Goal: Register for event/course

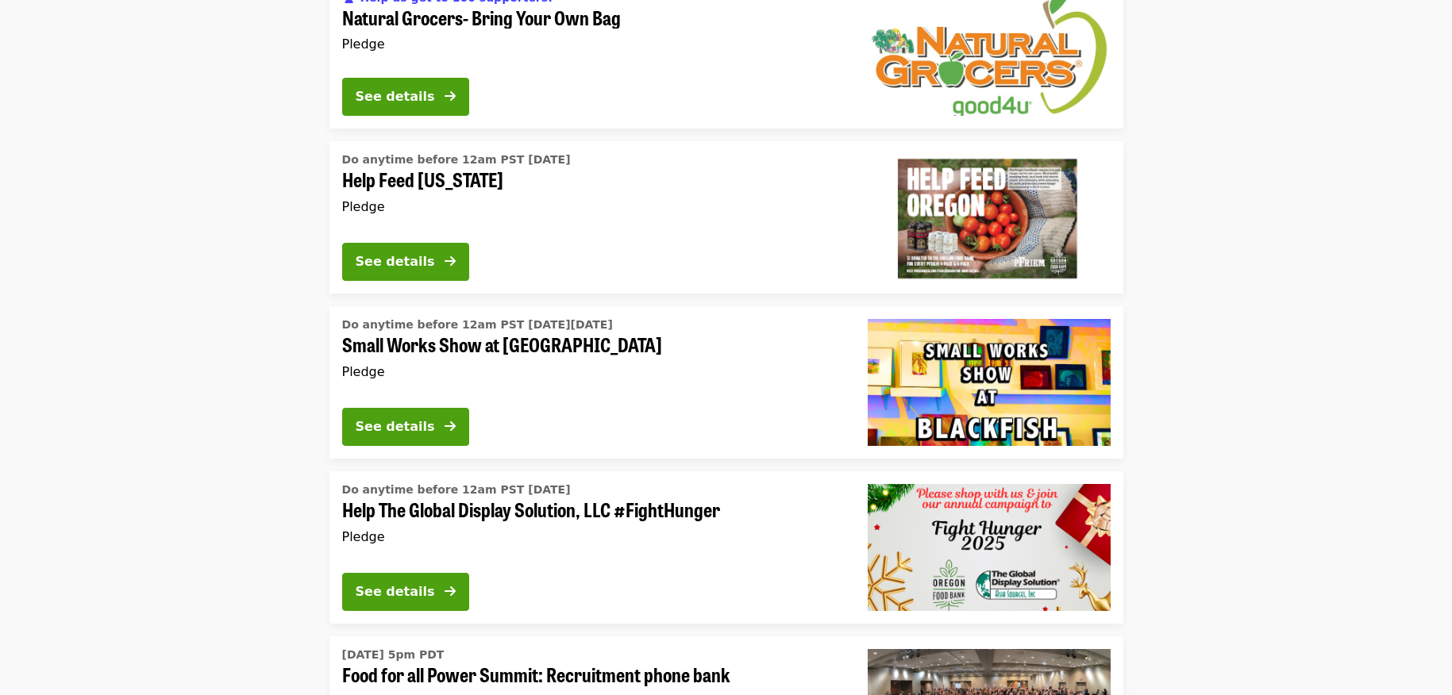
scroll to position [4366, 0]
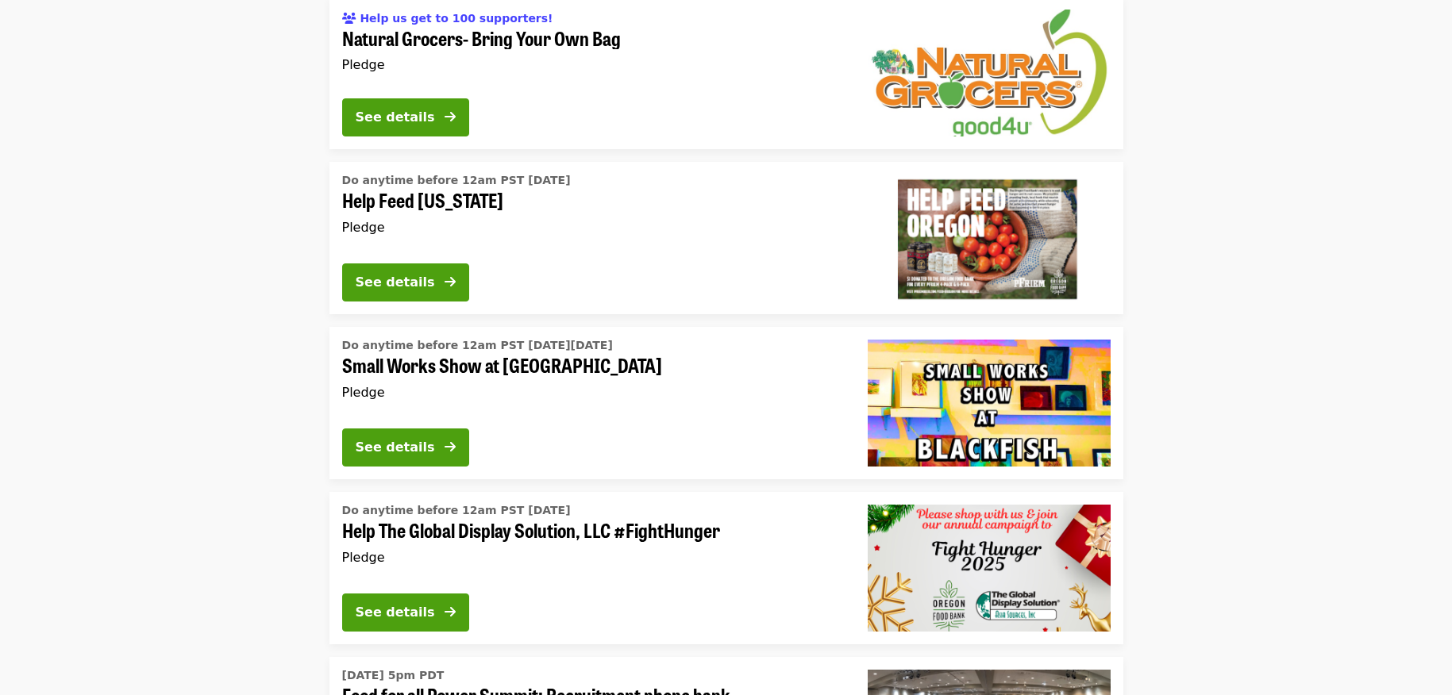
click at [508, 354] on span "Small Works Show at [GEOGRAPHIC_DATA]" at bounding box center [592, 365] width 500 height 23
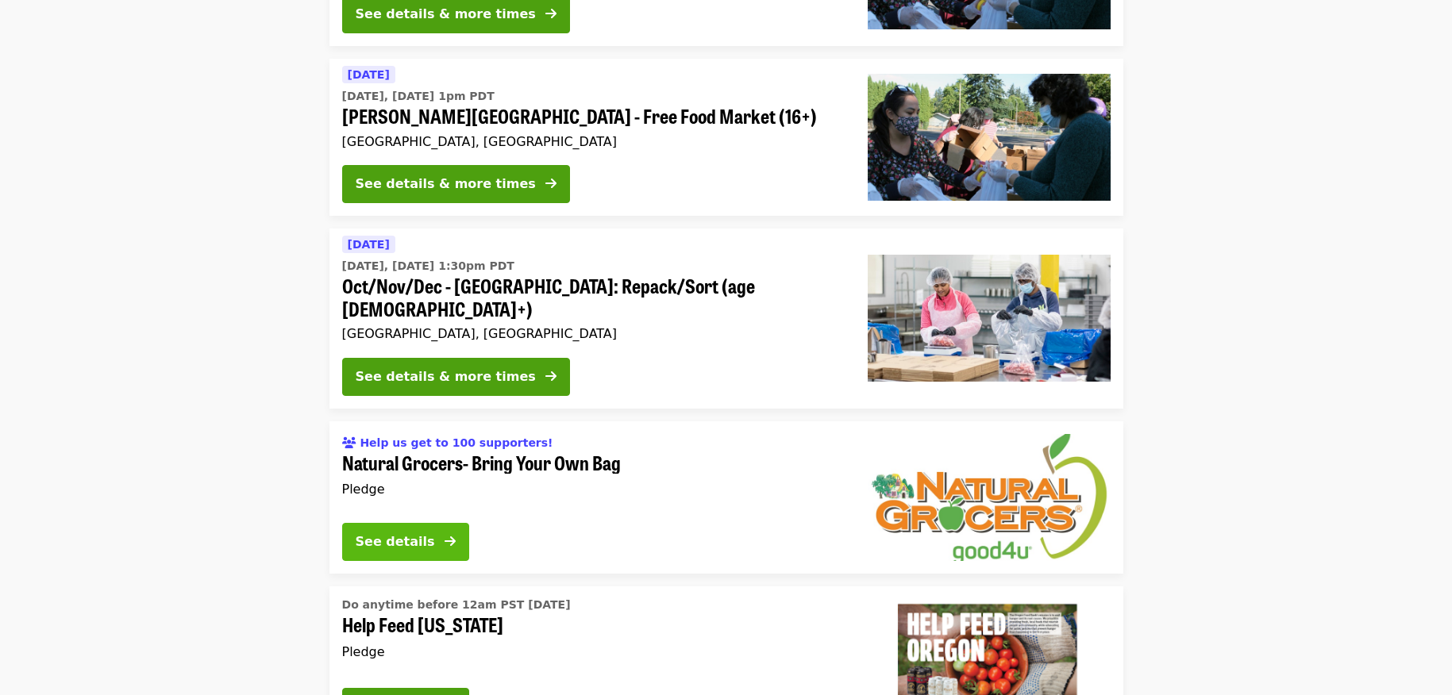
click at [418, 533] on div "See details" at bounding box center [395, 542] width 79 height 19
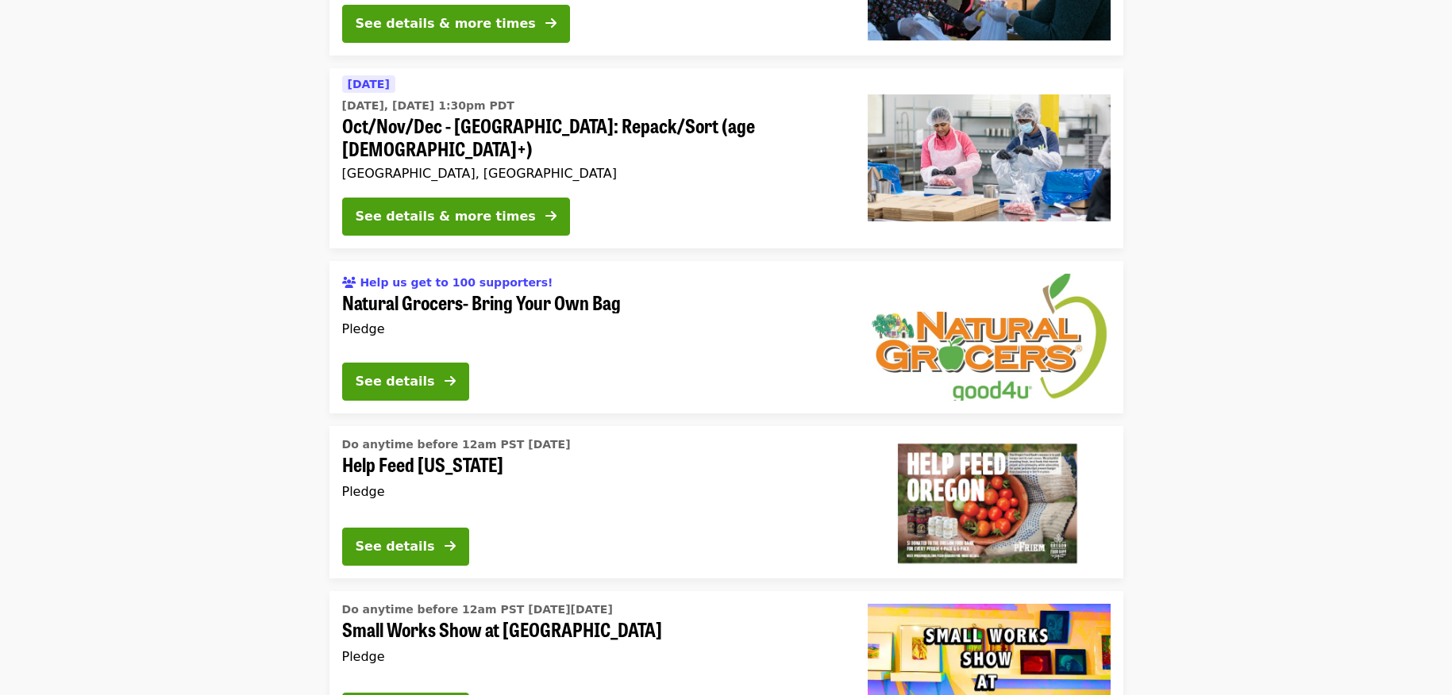
scroll to position [4231, 0]
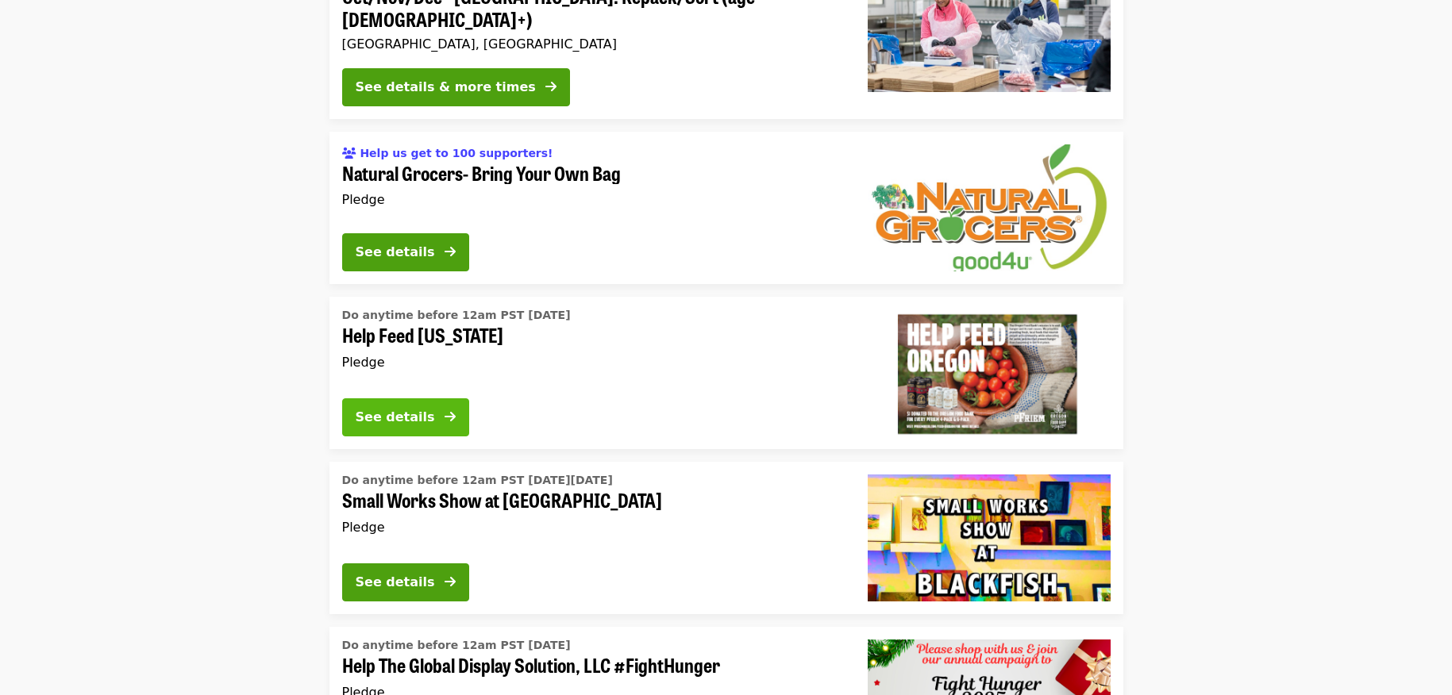
click at [378, 408] on div "See details" at bounding box center [395, 417] width 79 height 19
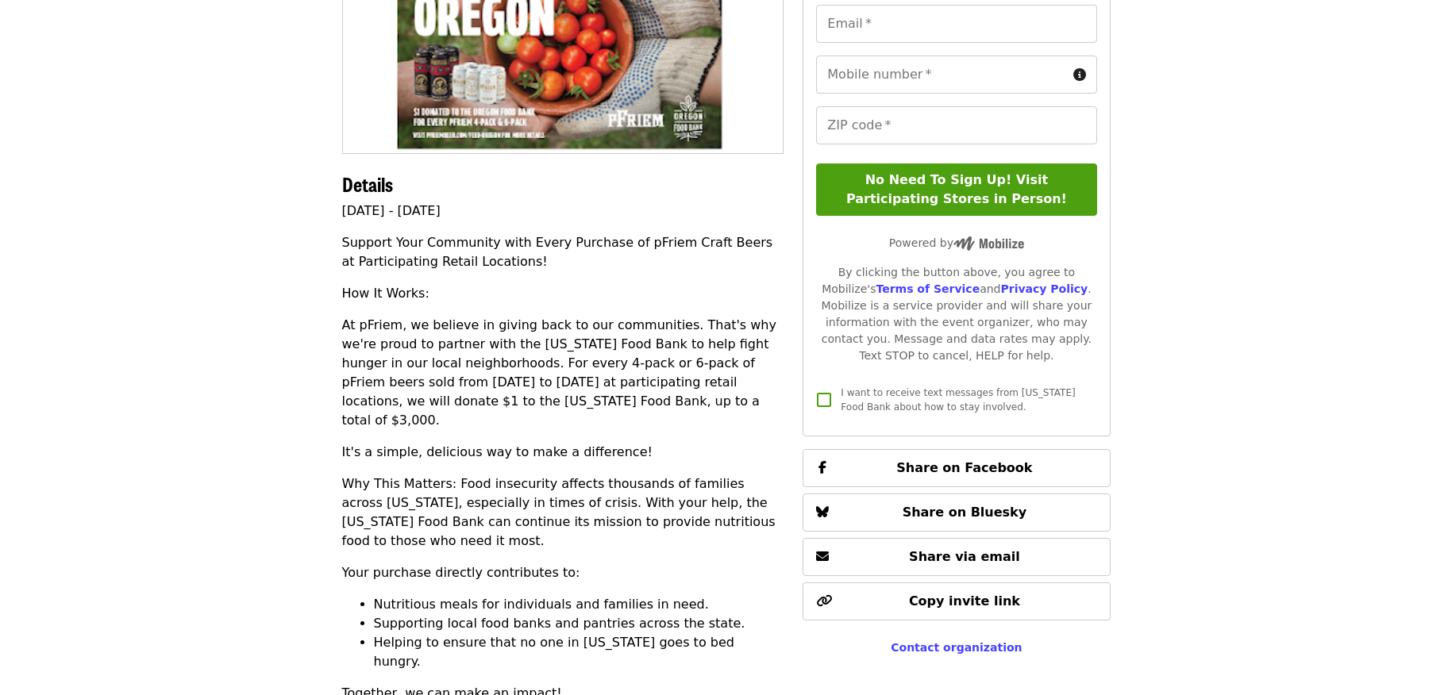
scroll to position [318, 0]
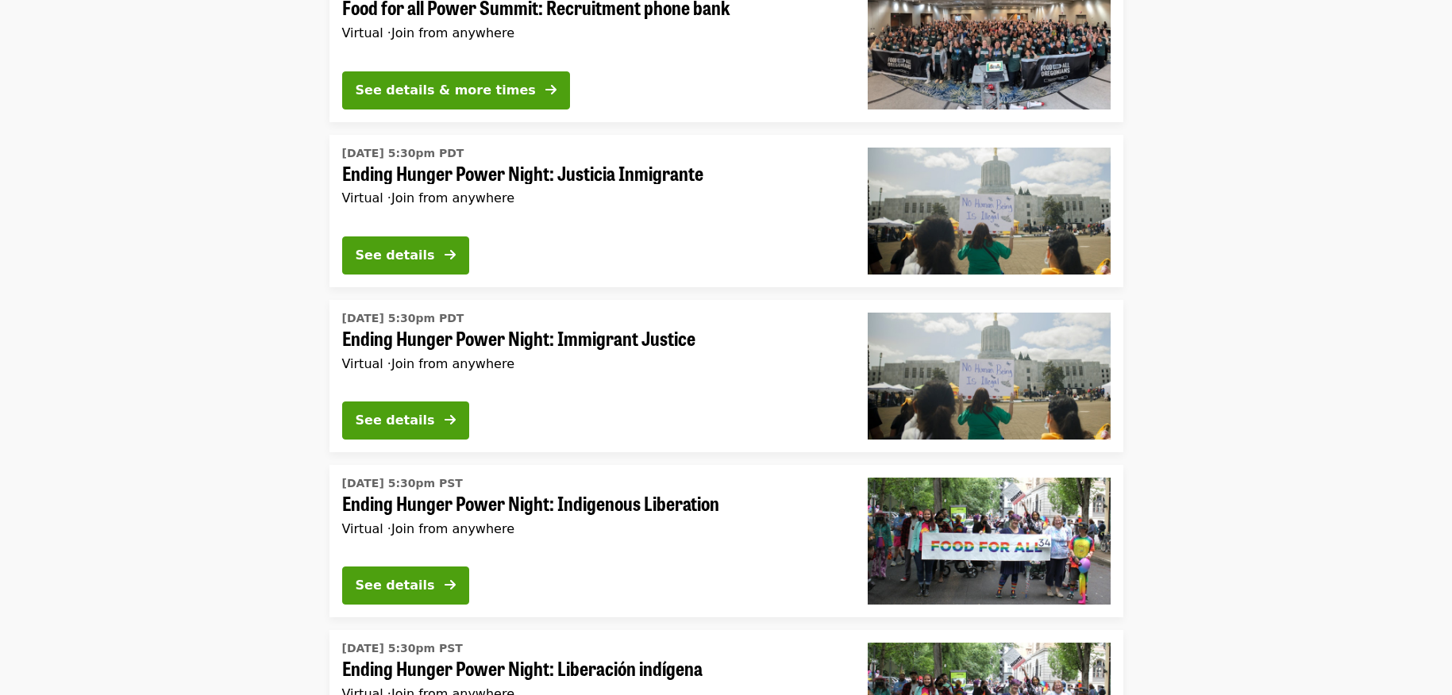
scroll to position [5076, 0]
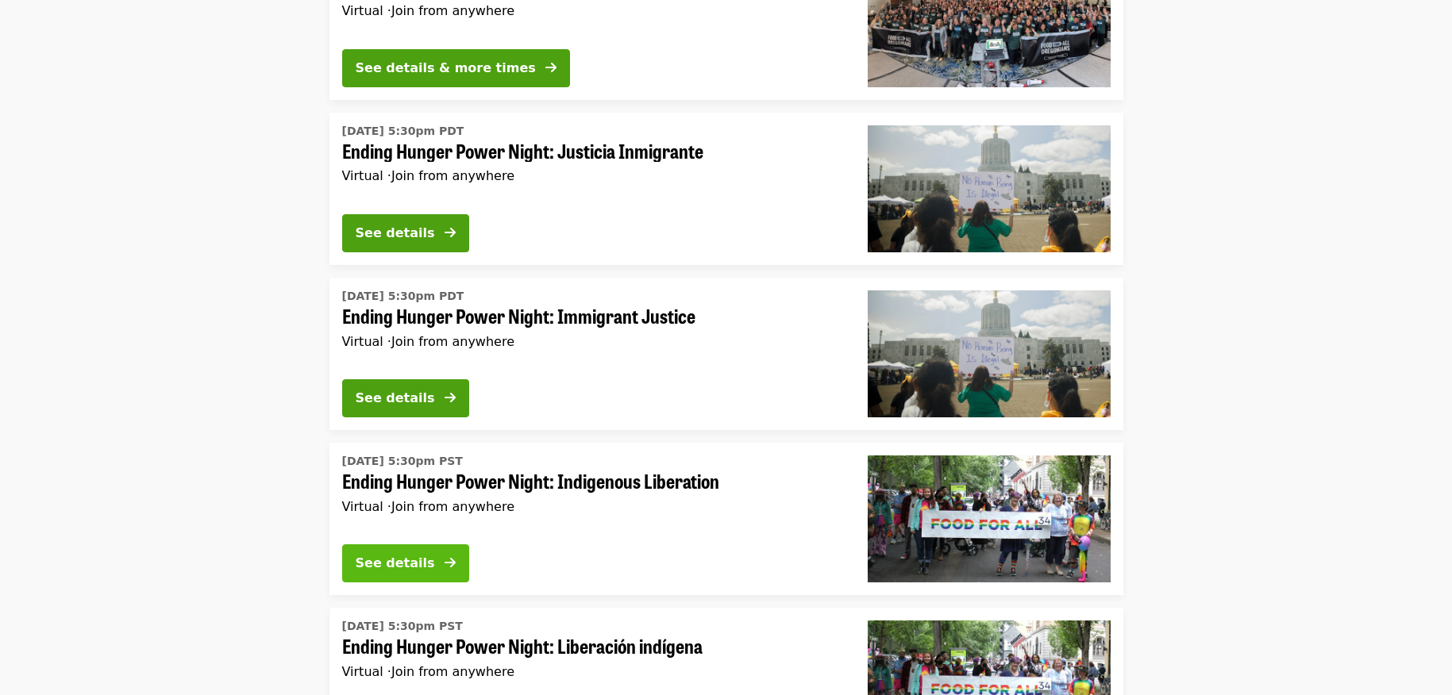
click at [401, 554] on div "See details" at bounding box center [395, 563] width 79 height 19
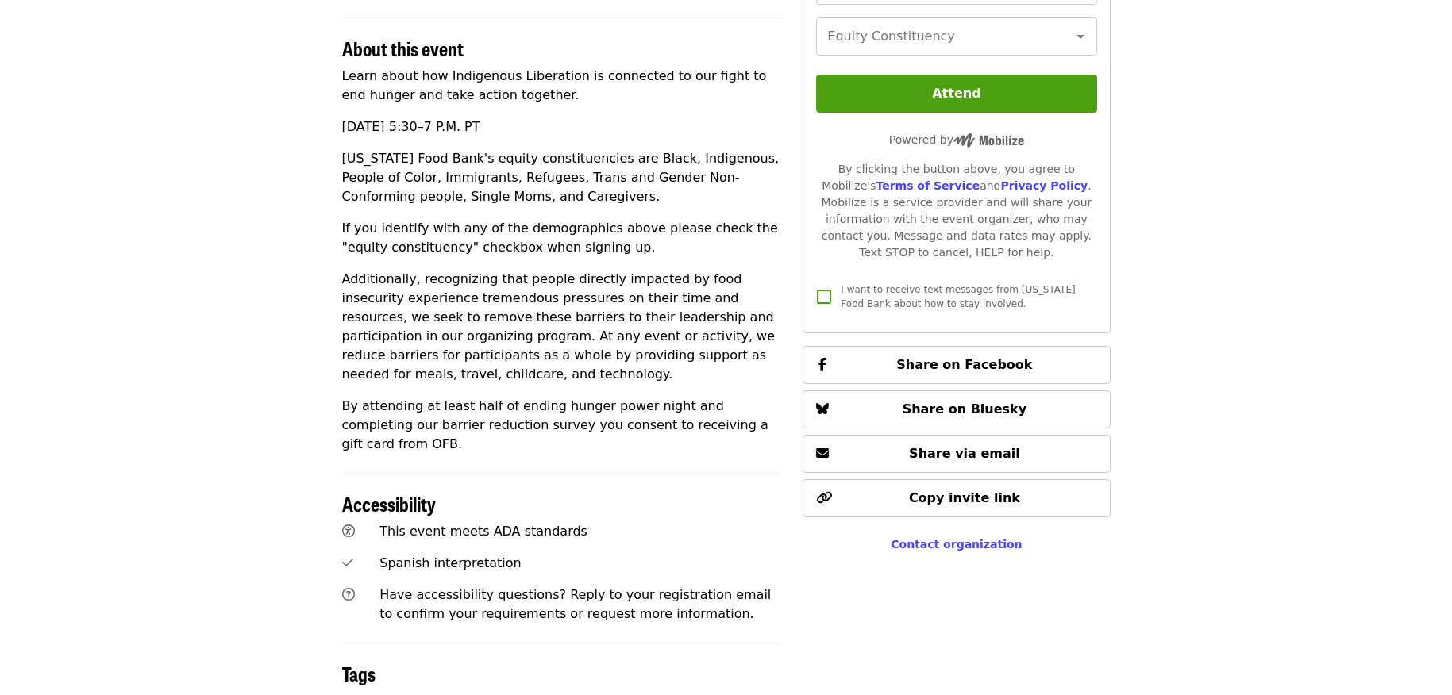
scroll to position [476, 0]
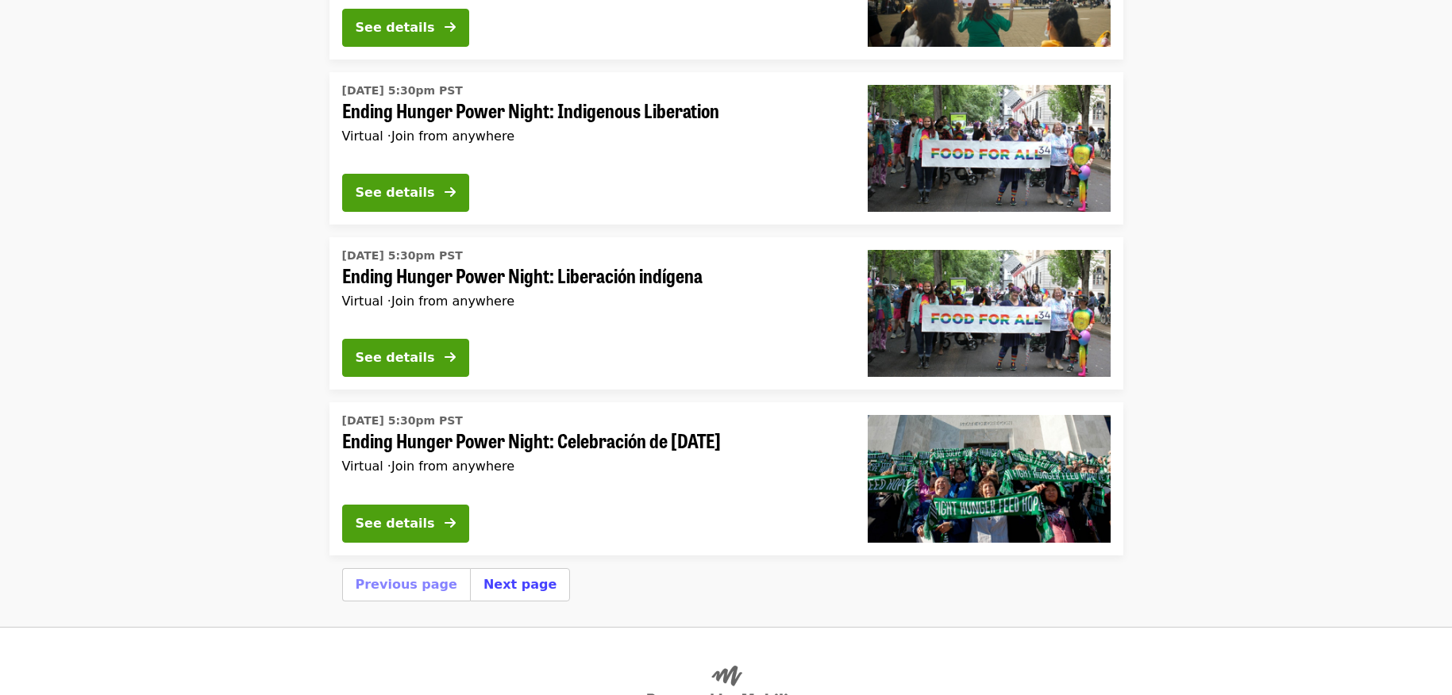
scroll to position [5465, 0]
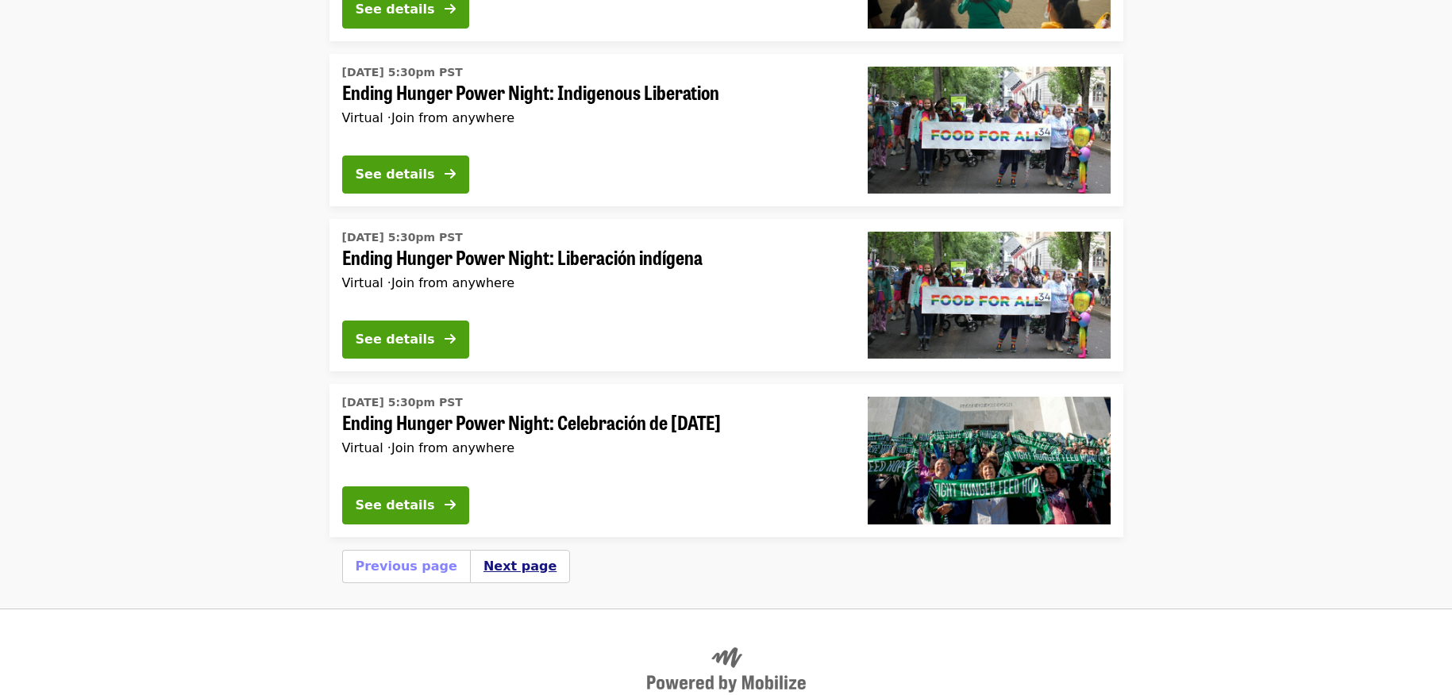
click at [491, 557] on button "Next page" at bounding box center [519, 566] width 73 height 19
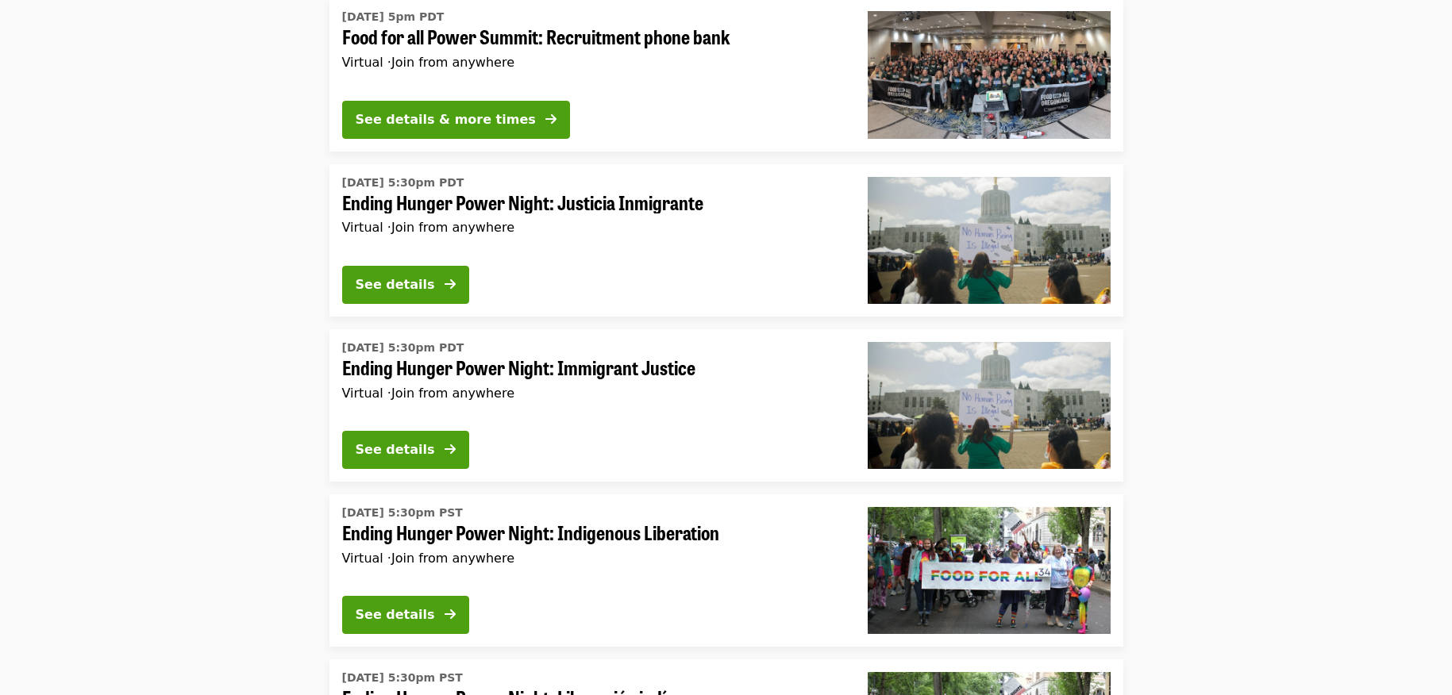
scroll to position [4989, 0]
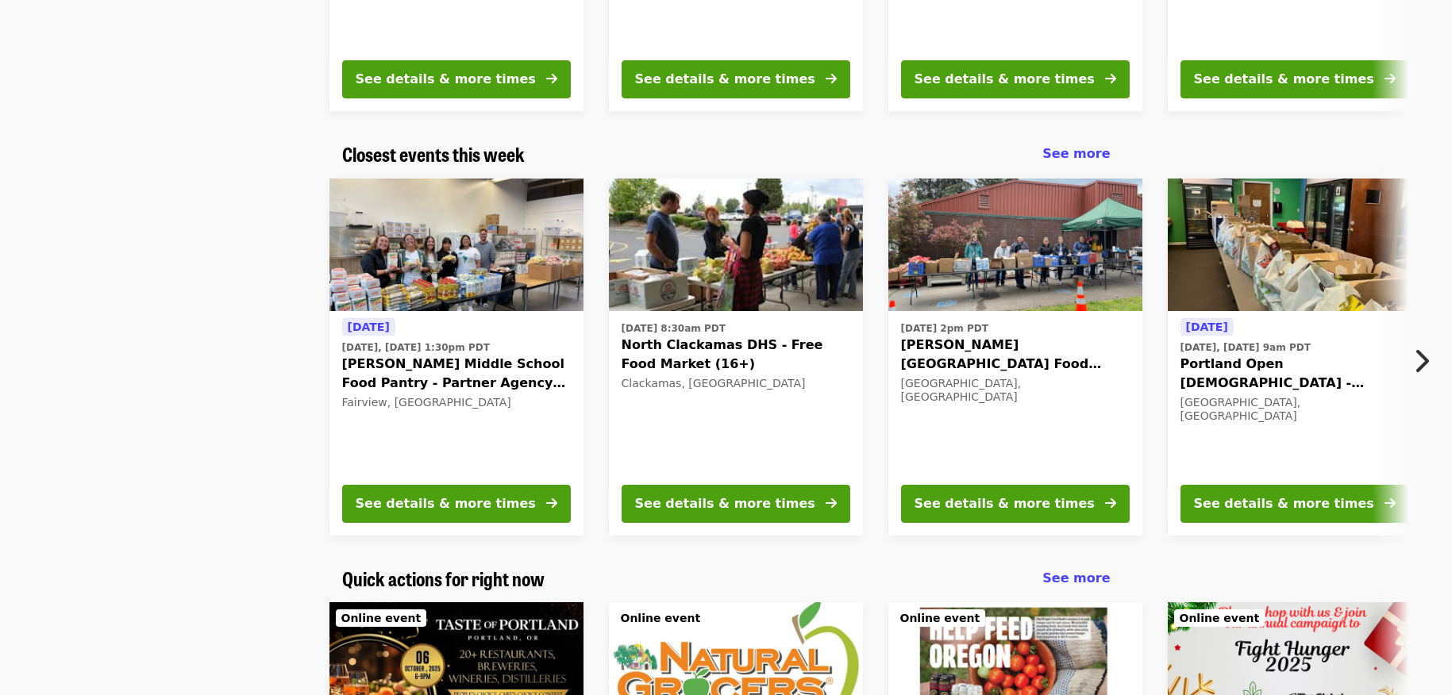
scroll to position [397, 0]
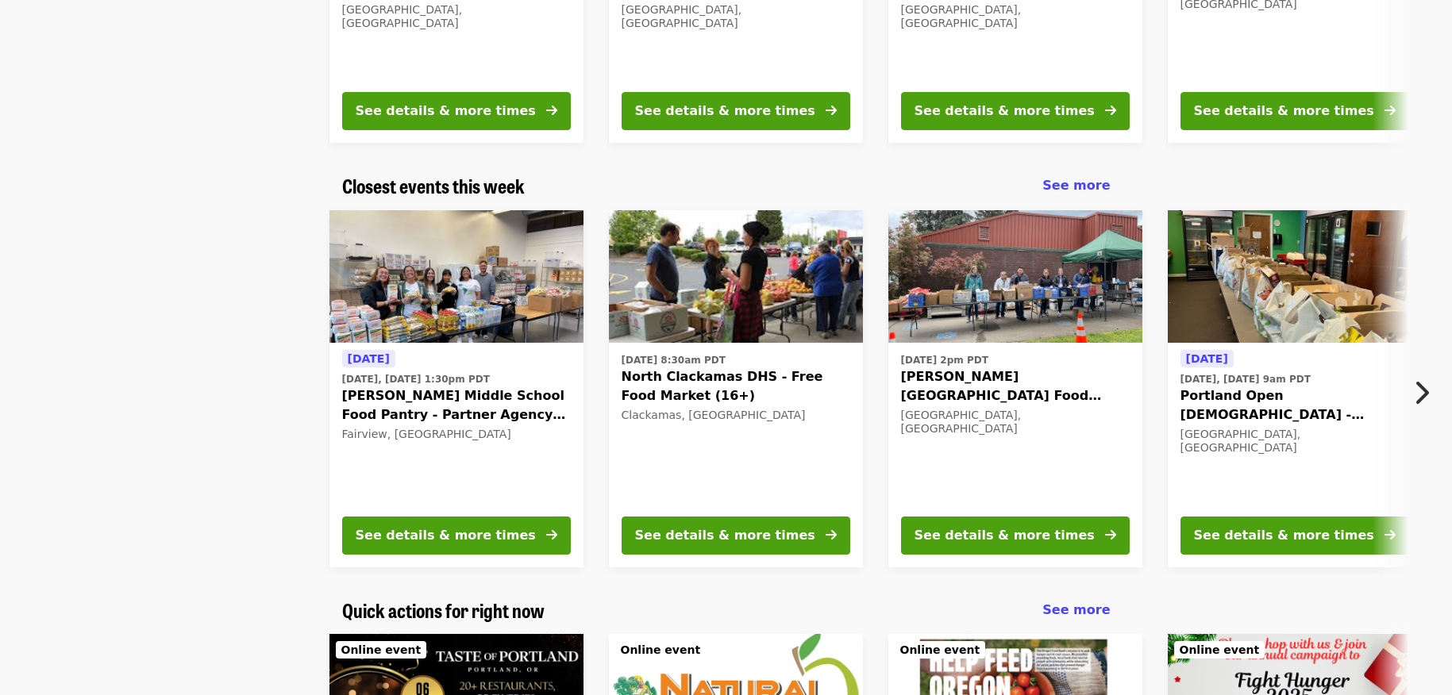
click at [1425, 388] on icon "chevron-right icon" at bounding box center [1421, 393] width 16 height 30
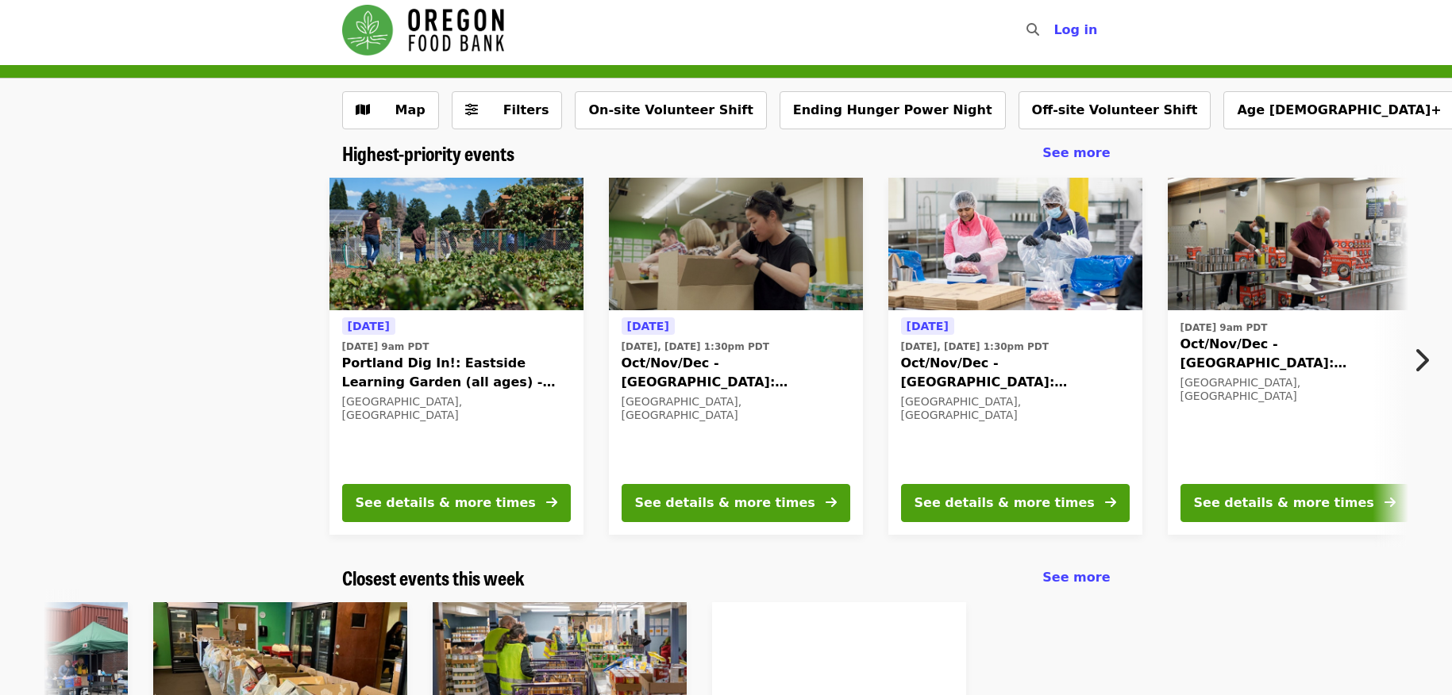
scroll to position [0, 0]
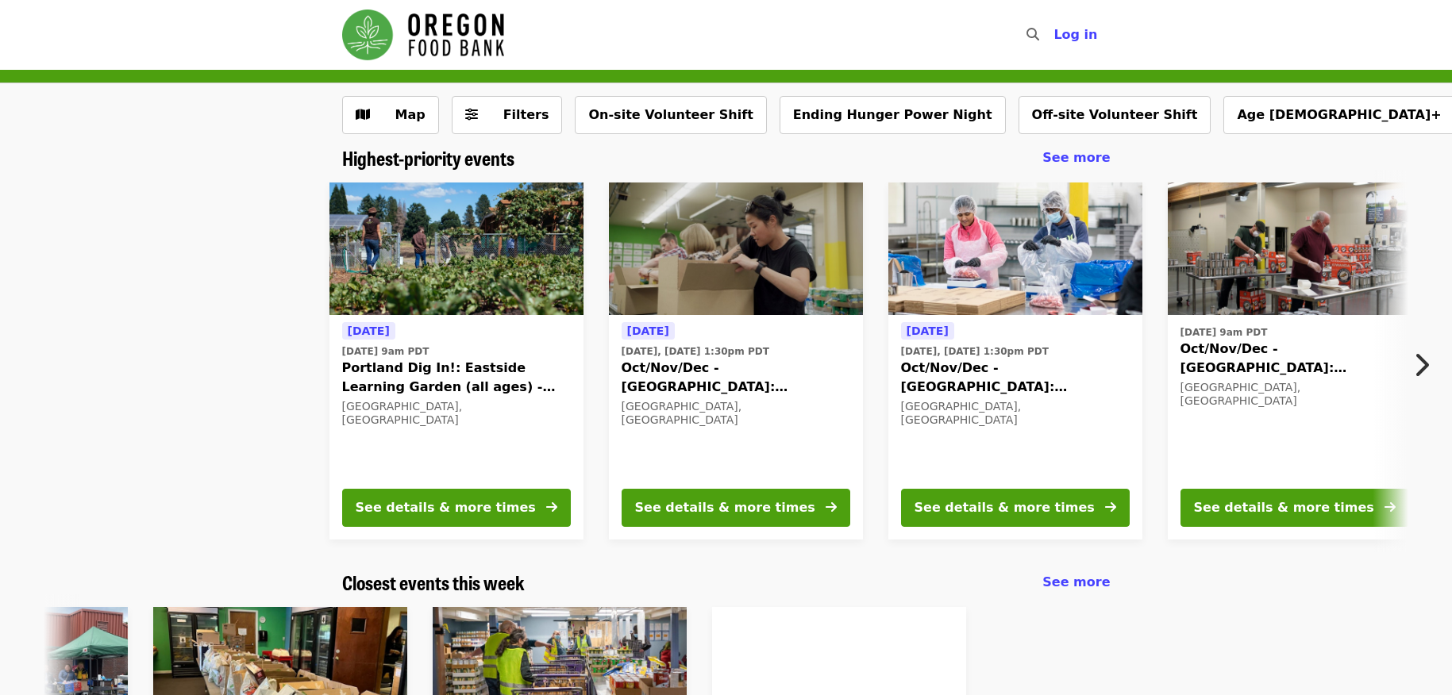
click at [1424, 380] on icon "chevron-right icon" at bounding box center [1421, 365] width 16 height 30
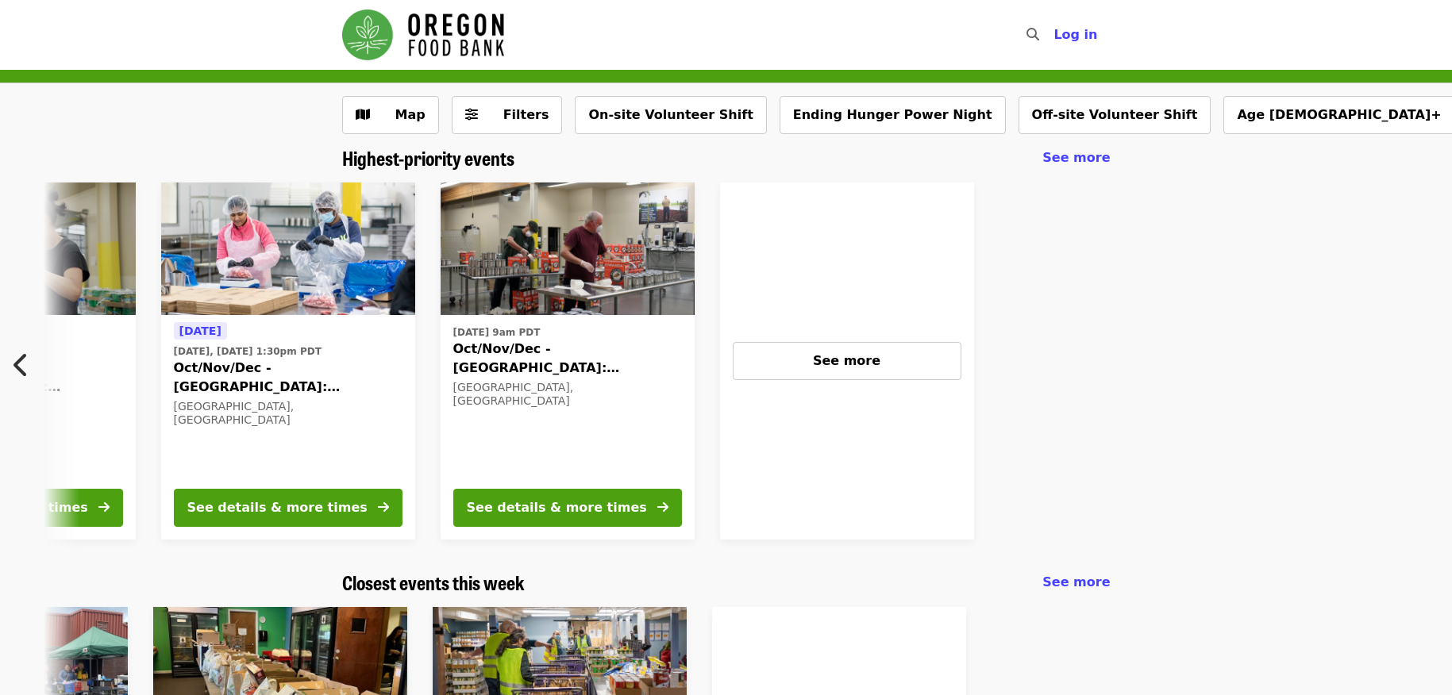
scroll to position [0, 737]
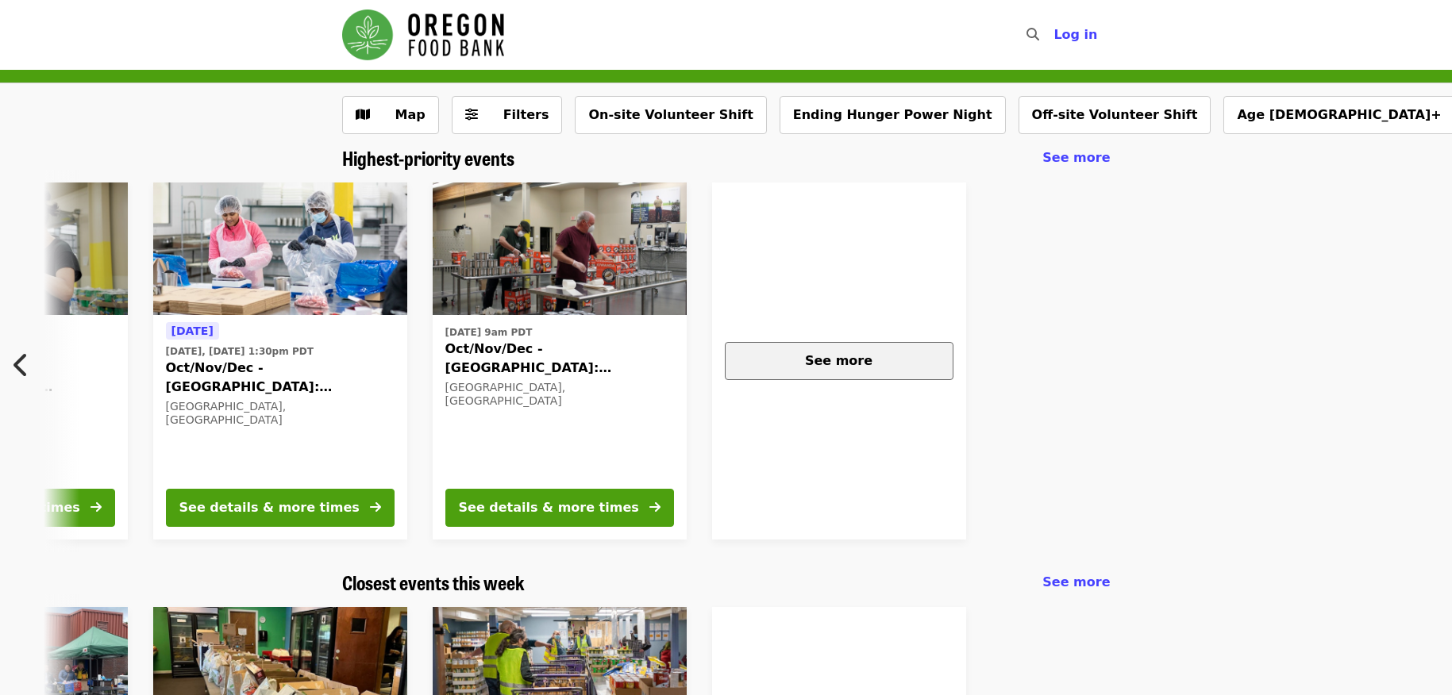
click at [854, 360] on span "See more" at bounding box center [838, 360] width 67 height 15
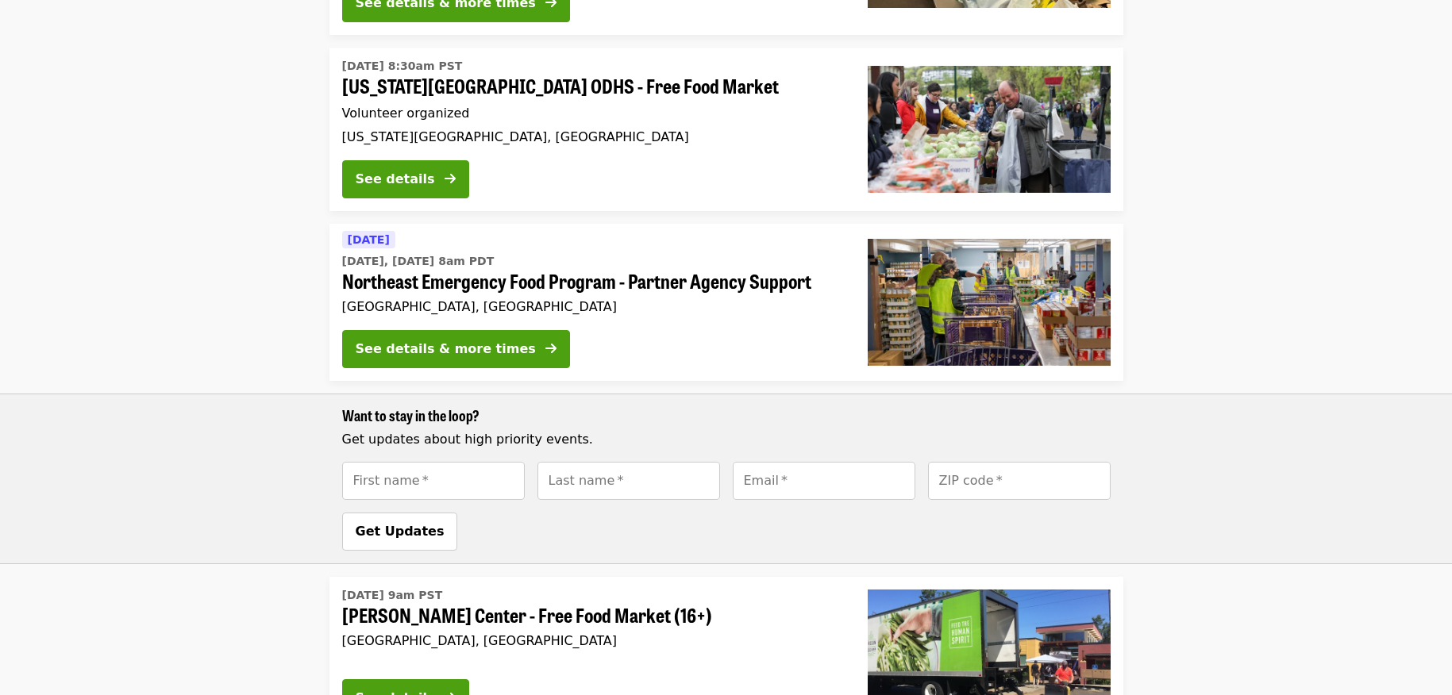
scroll to position [2223, 0]
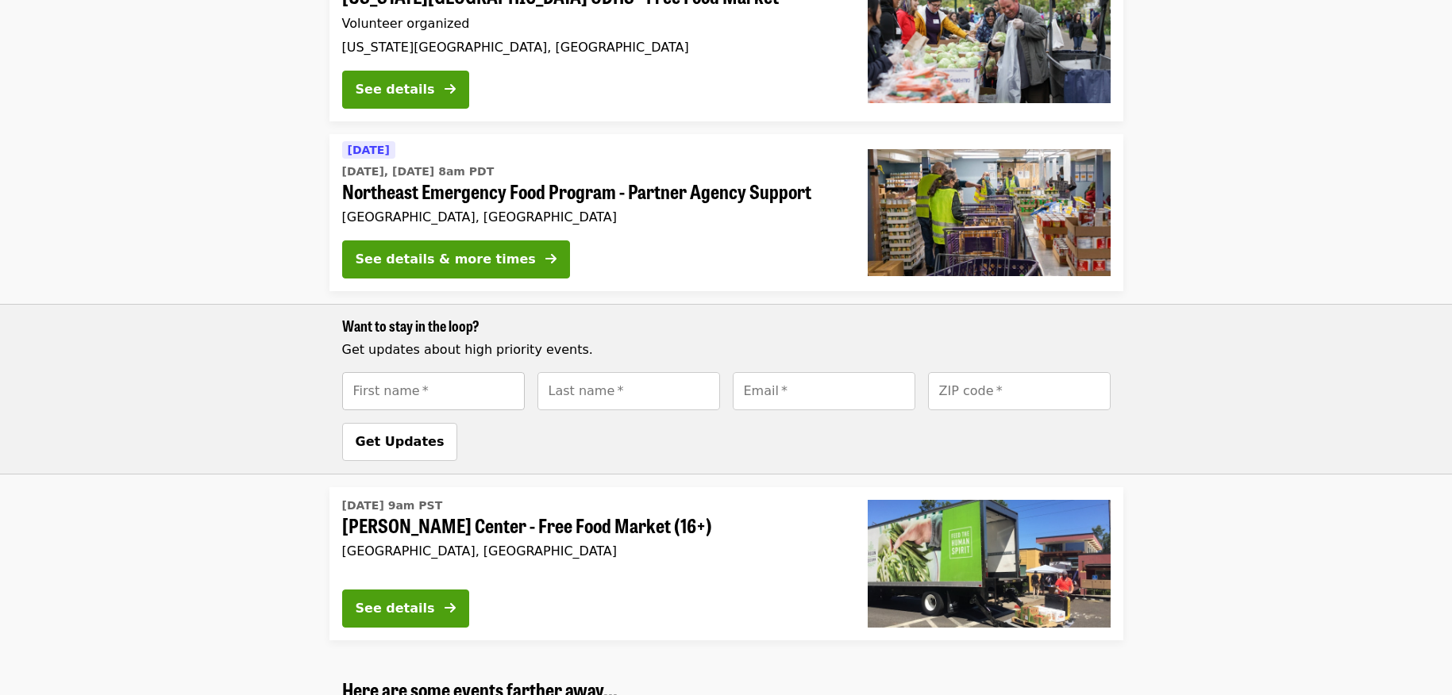
click at [451, 372] on input "First name   *" at bounding box center [433, 391] width 183 height 38
type input "*********"
type input "******"
type input "**********"
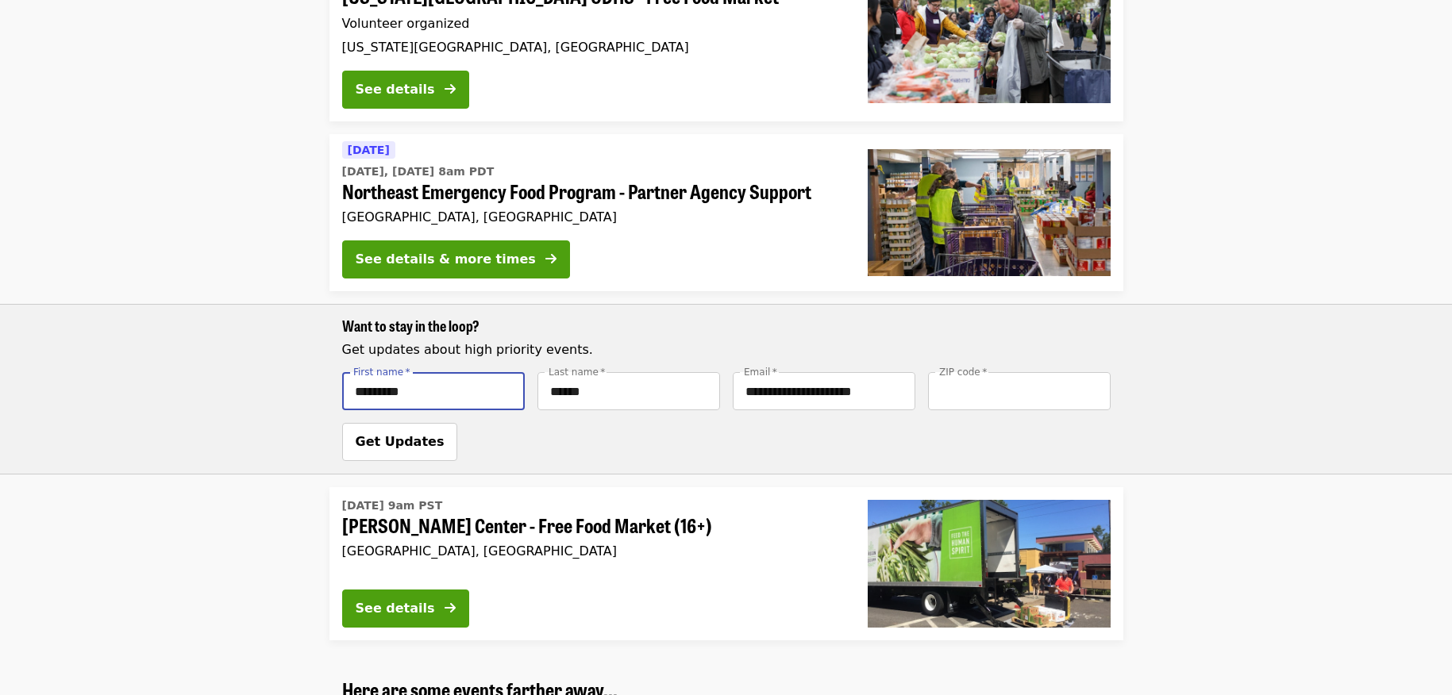
type input "*****"
click at [362, 434] on span "Get Updates" at bounding box center [400, 441] width 89 height 15
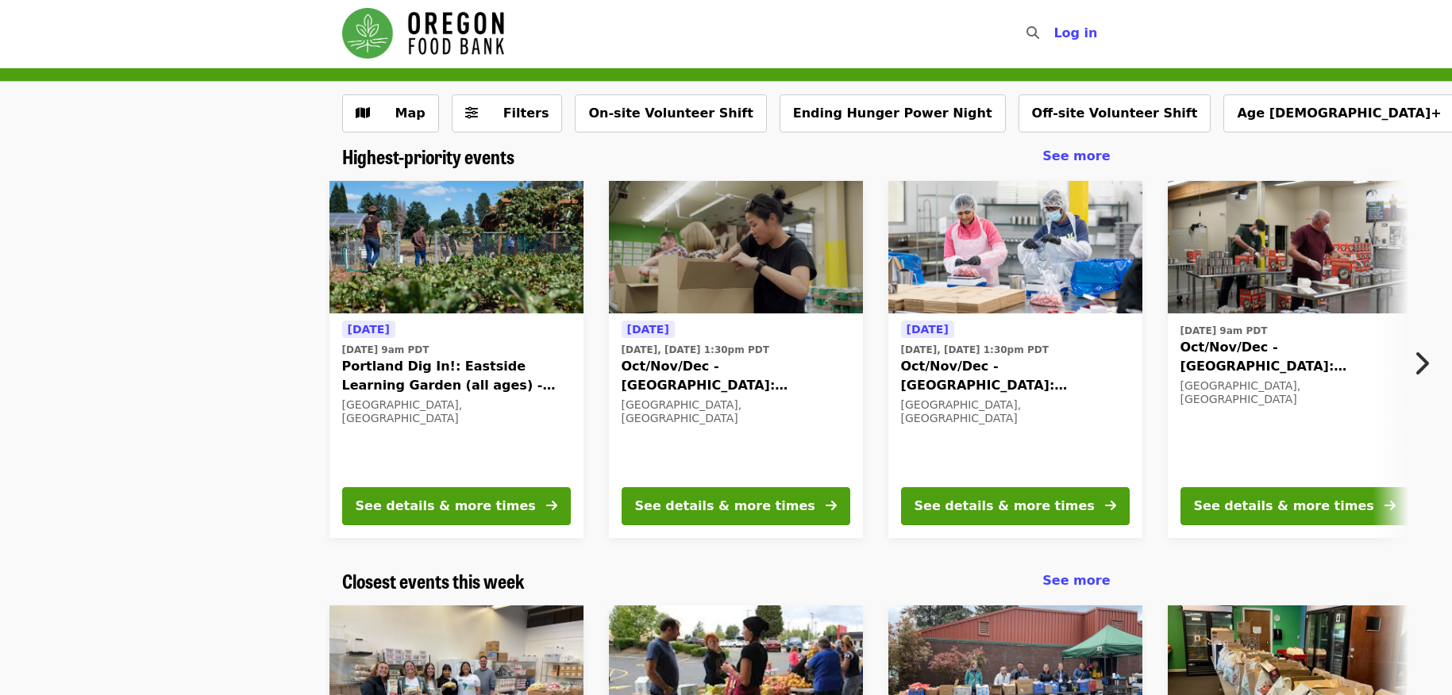
scroll to position [0, 0]
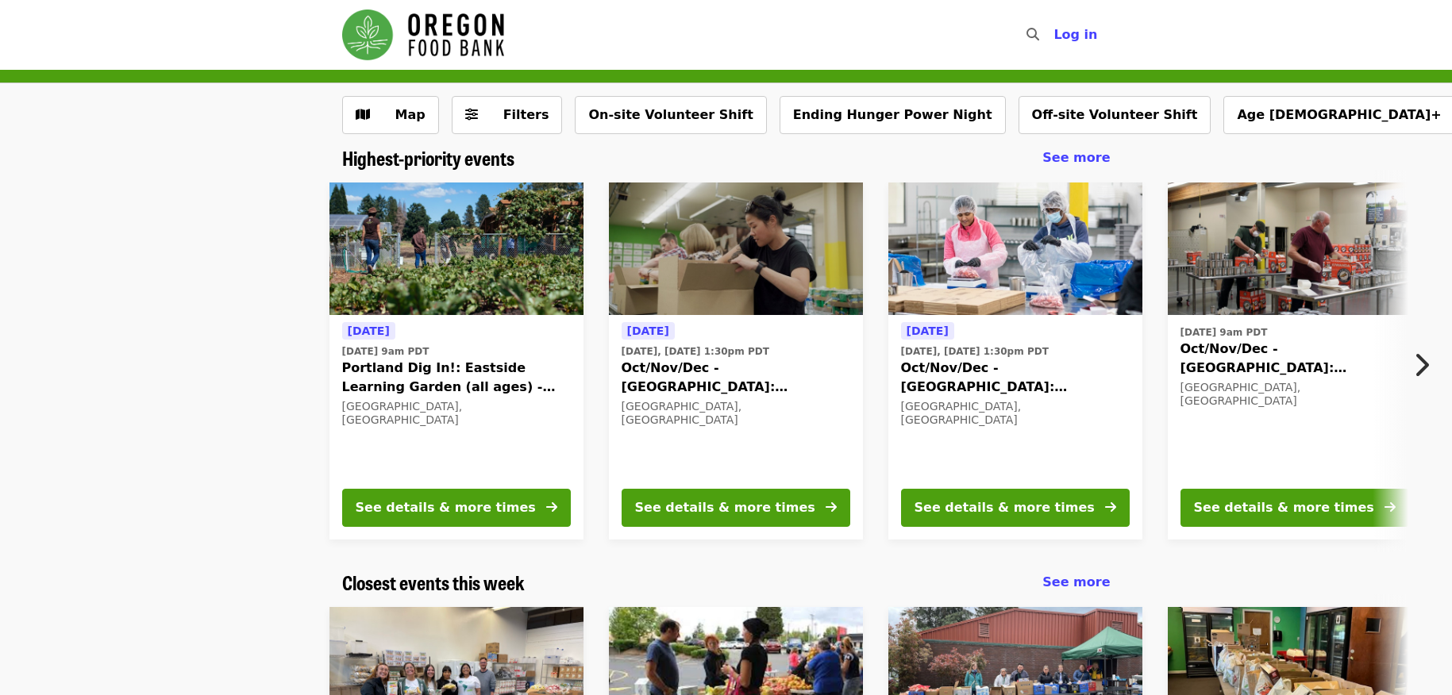
click at [462, 33] on img "Main navigation" at bounding box center [423, 35] width 162 height 51
click at [1034, 117] on button "Off-site Volunteer Shift" at bounding box center [1114, 115] width 193 height 38
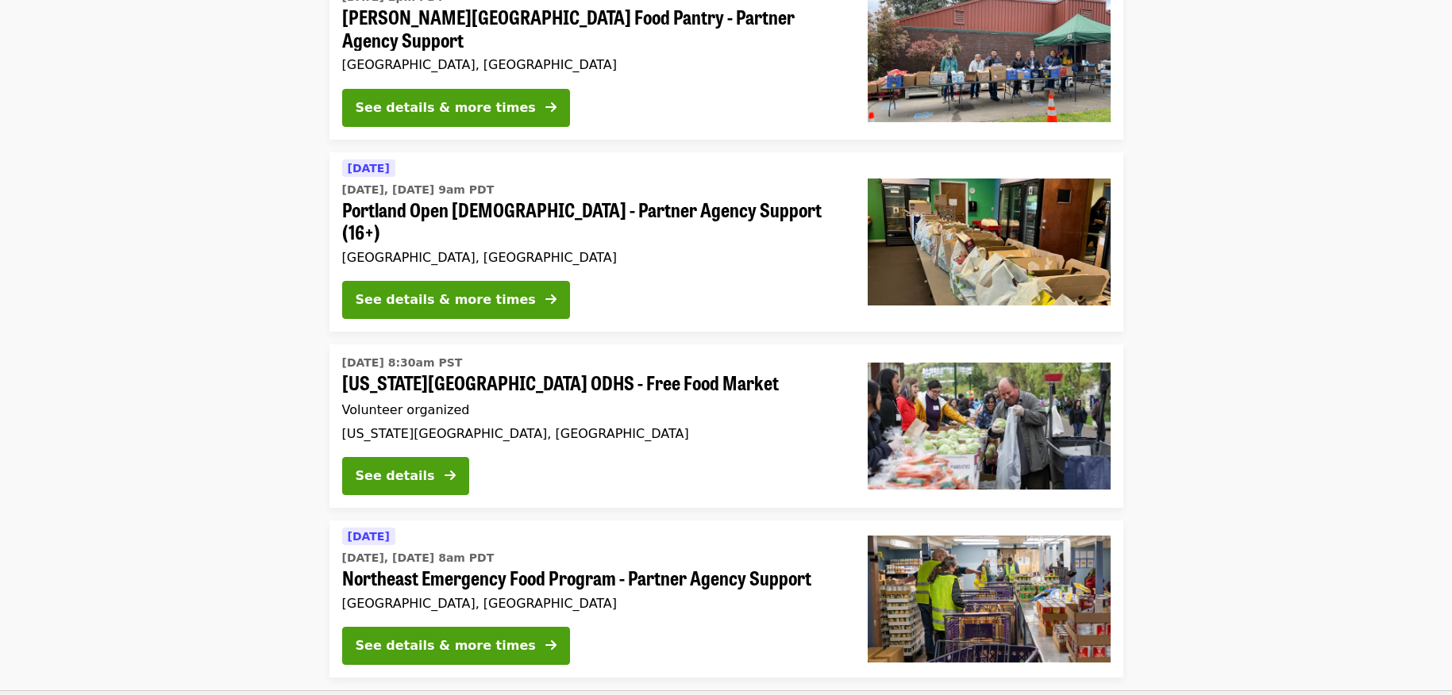
scroll to position [556, 0]
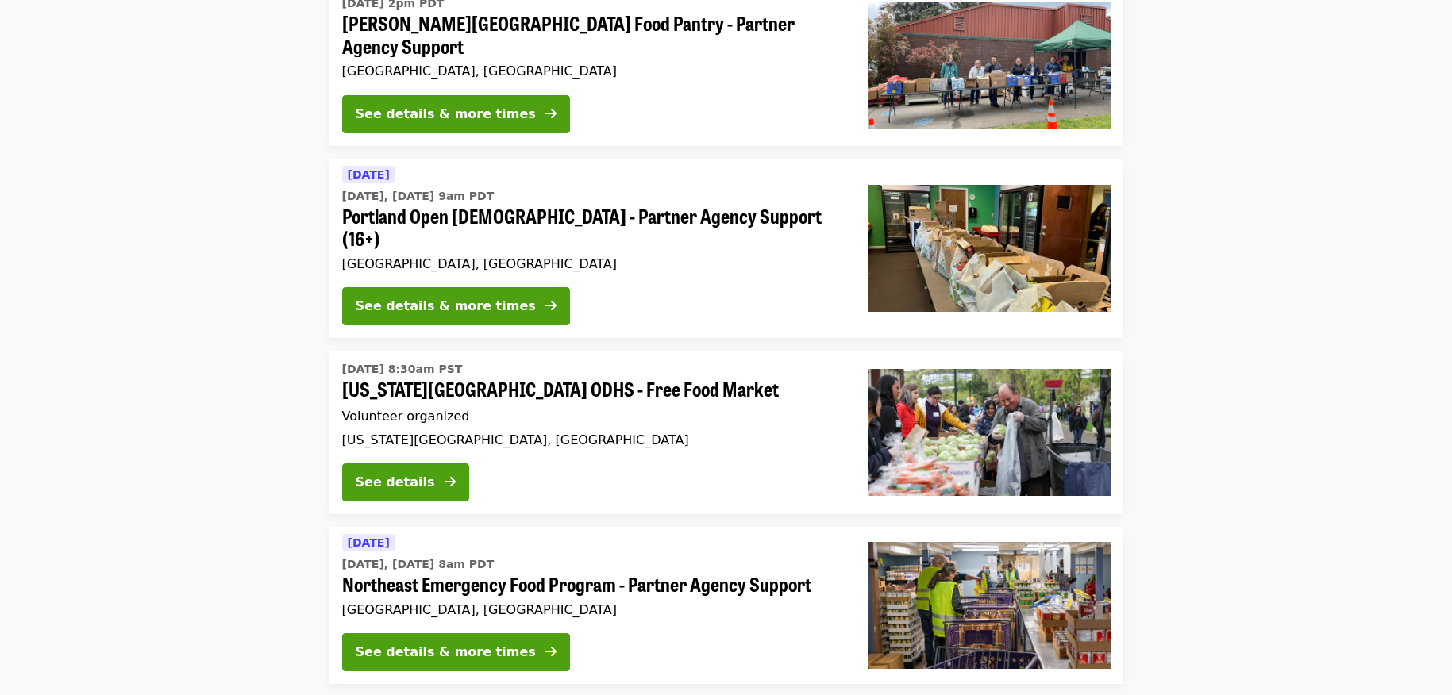
click at [509, 378] on span "[US_STATE][GEOGRAPHIC_DATA] ODHS - Free Food Market" at bounding box center [592, 389] width 500 height 23
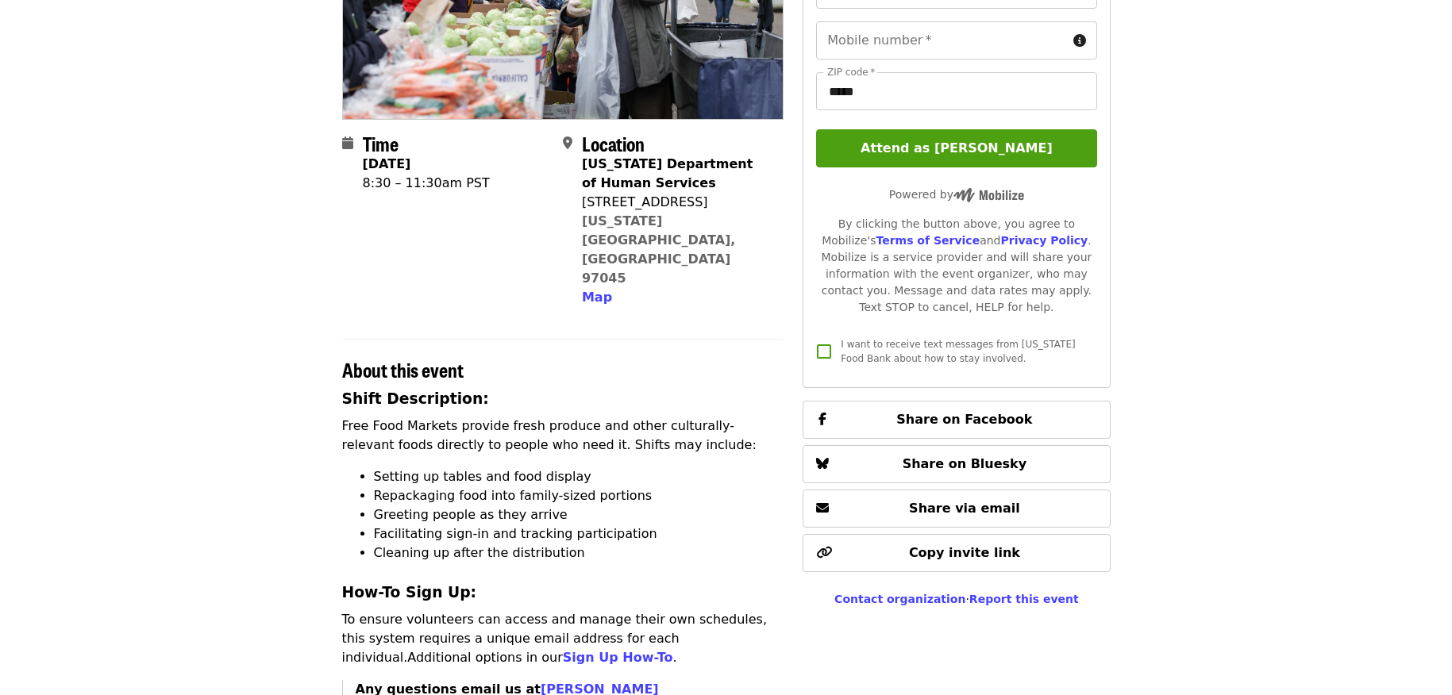
scroll to position [79, 0]
